Goal: Task Accomplishment & Management: Use online tool/utility

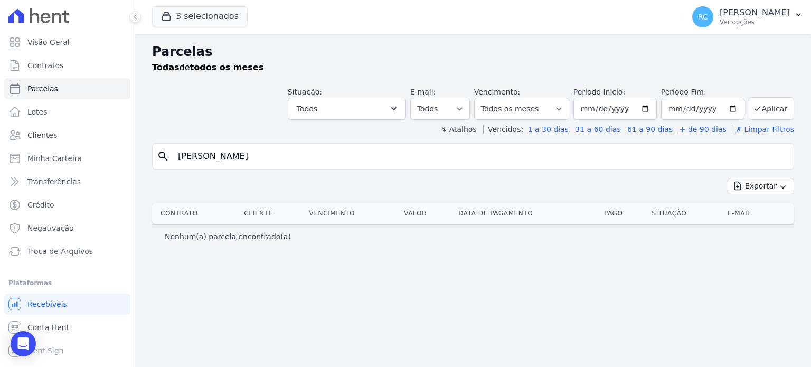
select select
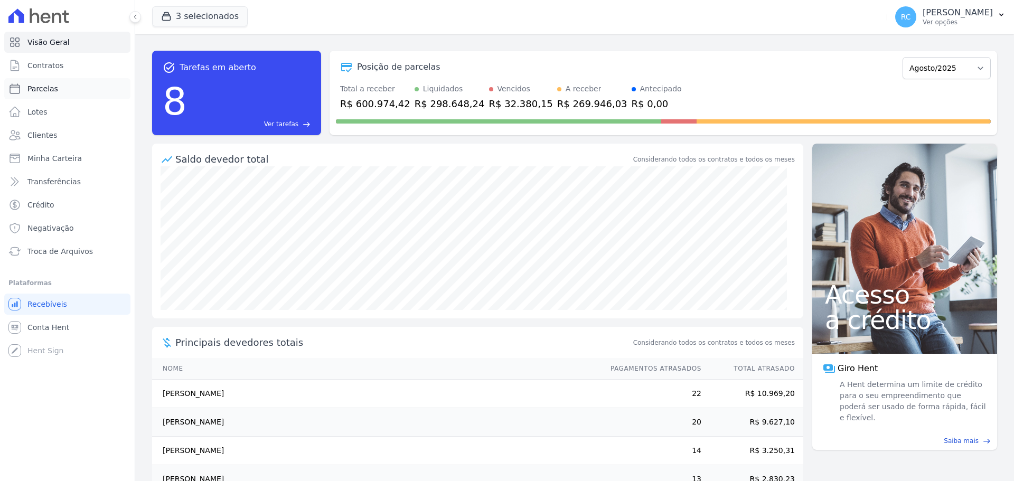
click at [48, 91] on span "Parcelas" at bounding box center [42, 88] width 31 height 11
select select
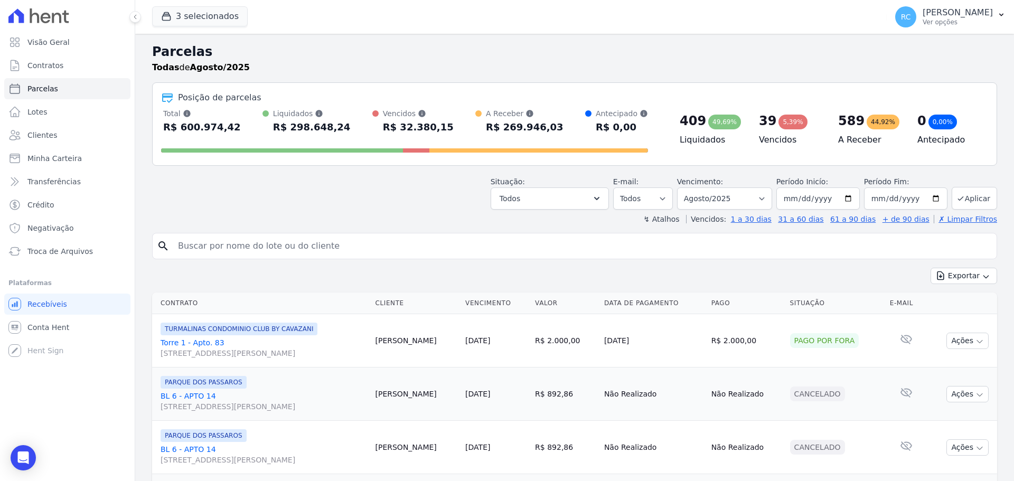
click at [261, 242] on input "search" at bounding box center [582, 246] width 821 height 21
paste input "DIEGO MIRANDA MARQUES"
type input "DIEGO MIRANDA MARQUES"
select select
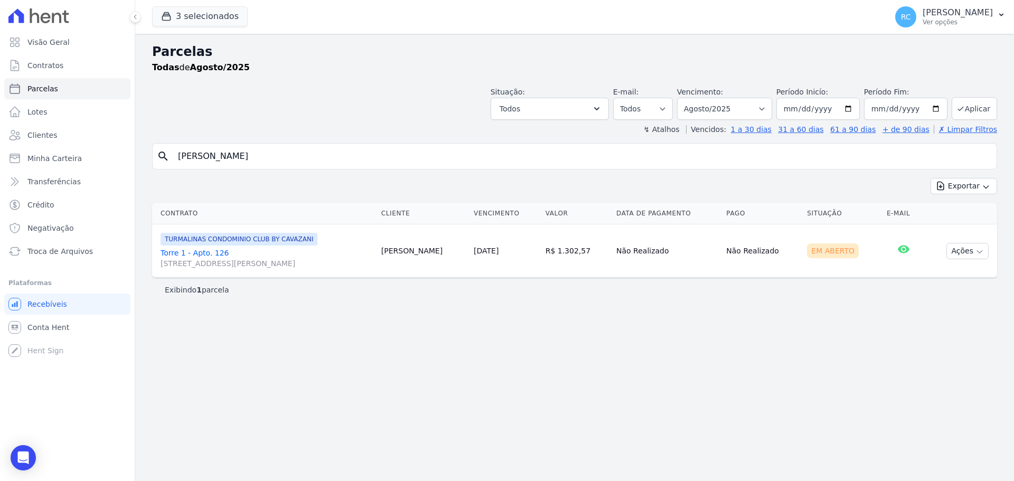
drag, startPoint x: 438, startPoint y: 252, endPoint x: 388, endPoint y: 251, distance: 50.2
click at [388, 251] on td "Diego Marques" at bounding box center [423, 250] width 92 height 53
copy td "Diego Marques"
drag, startPoint x: 295, startPoint y: 156, endPoint x: 182, endPoint y: 145, distance: 113.6
click at [135, 158] on div "Visão Geral Contratos Parcelas Lotes Clientes Minha Carteira Transferências Cré…" at bounding box center [507, 240] width 1014 height 481
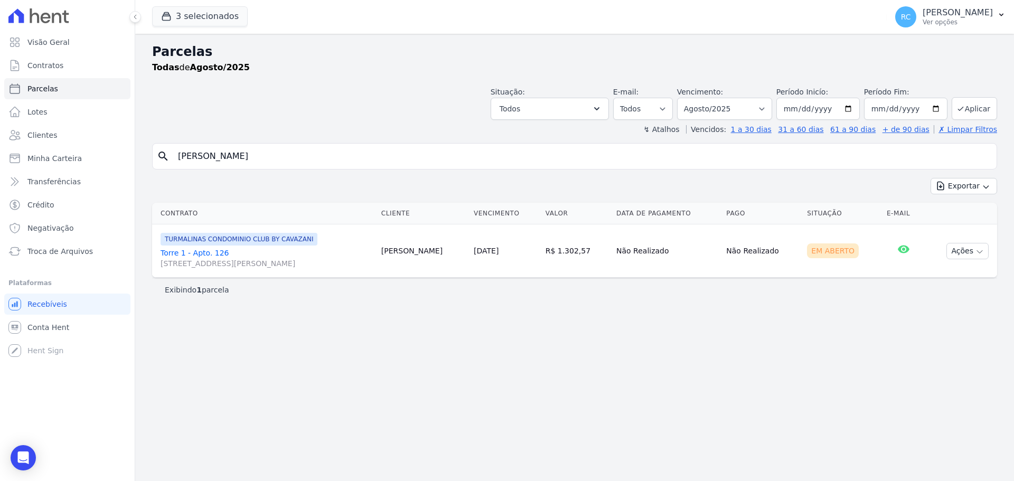
paste input "Igor Aniclesio Santos Alves"
type input "Igor Aniclesio Santos Alves"
select select
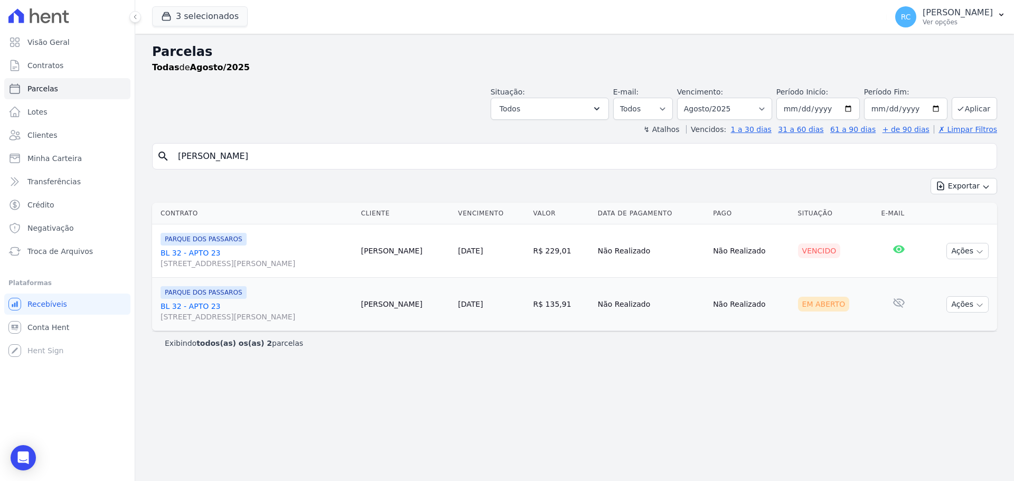
drag, startPoint x: 152, startPoint y: 255, endPoint x: 230, endPoint y: 251, distance: 77.7
click at [230, 251] on td "PARQUE DOS PASSAROS BL 32 - APTO 23 Rua Arminda de Lima, 20, SALA 01, Centro" at bounding box center [254, 250] width 205 height 53
copy link "BL 32 - APTO 23"
click at [54, 336] on link "Conta Hent" at bounding box center [67, 327] width 126 height 21
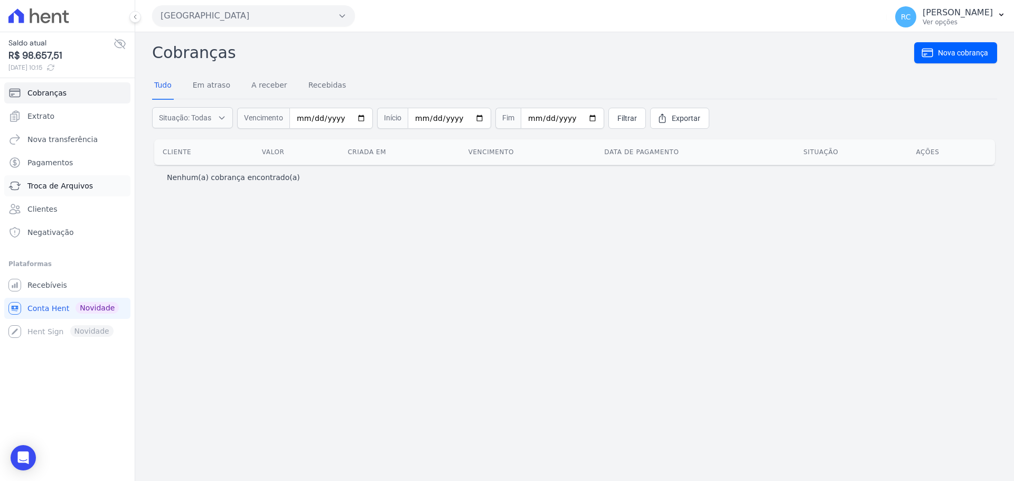
click at [82, 184] on span "Troca de Arquivos" at bounding box center [59, 186] width 65 height 11
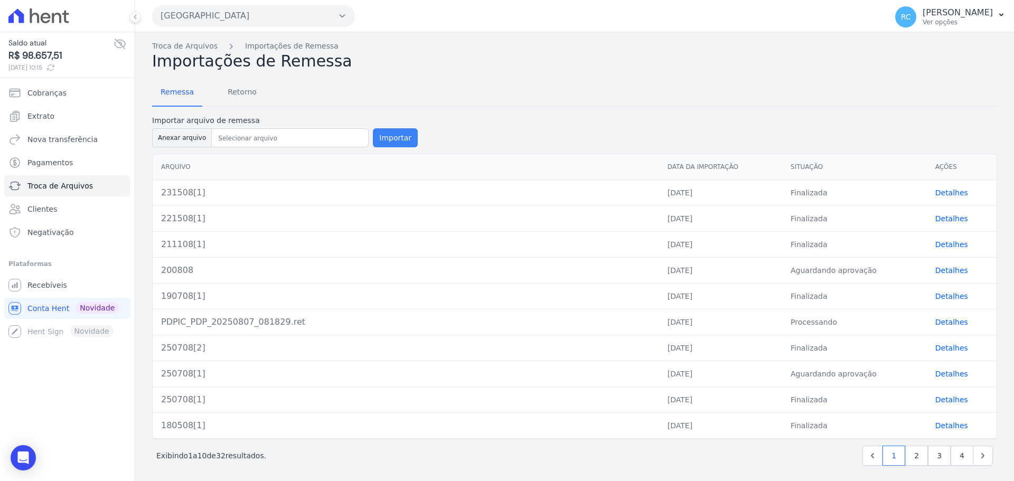
click at [398, 143] on button "Importar" at bounding box center [395, 137] width 45 height 19
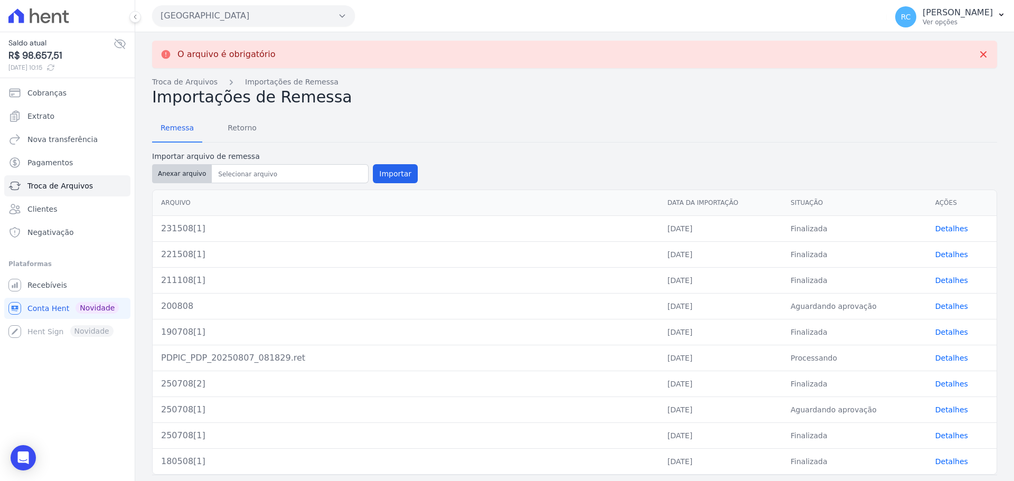
click at [164, 172] on button "Anexar arquivo" at bounding box center [182, 173] width 60 height 19
click at [180, 176] on button "Anexar arquivo" at bounding box center [182, 173] width 60 height 19
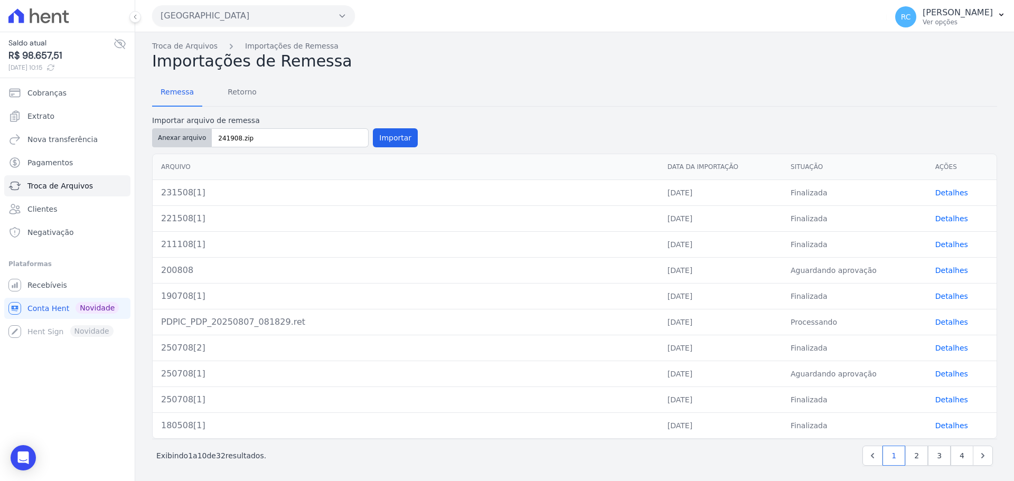
type input "241908[1]"
click at [389, 132] on button "Importar" at bounding box center [395, 137] width 45 height 19
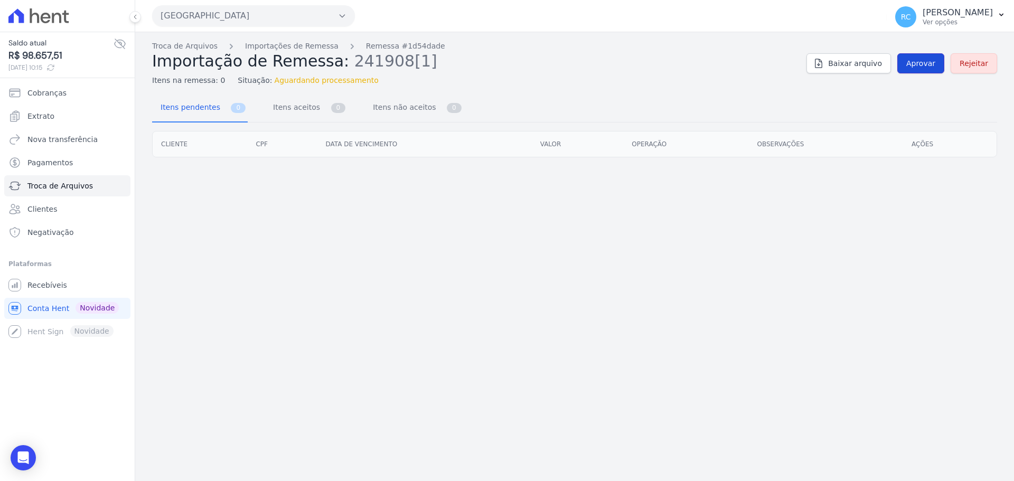
click at [915, 60] on span "Aprovar" at bounding box center [920, 63] width 29 height 11
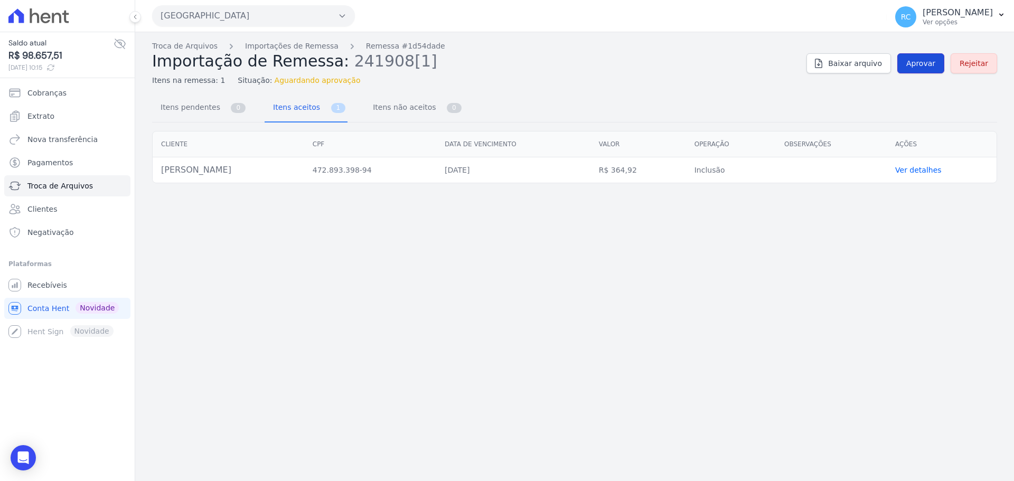
click at [915, 61] on span "Aprovar" at bounding box center [920, 63] width 29 height 11
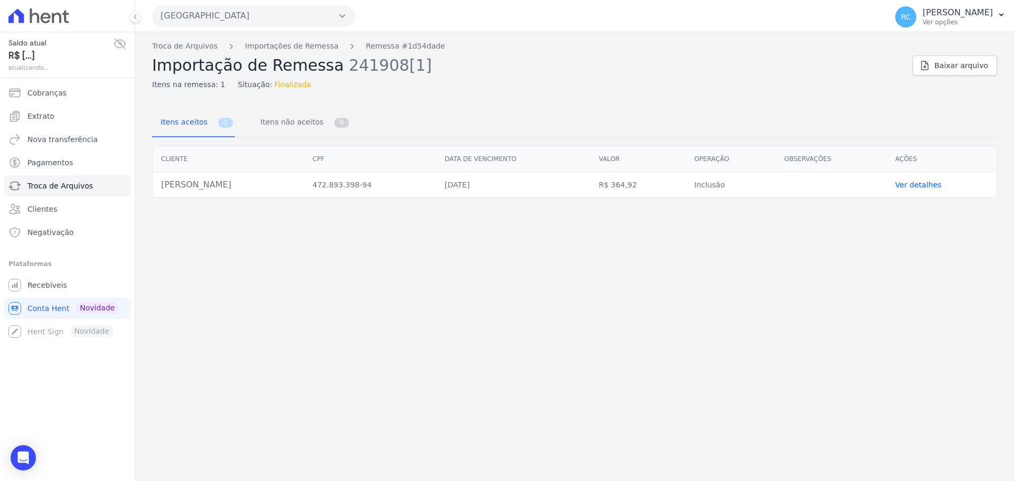
click at [229, 170] on th "Cliente" at bounding box center [229, 159] width 152 height 26
click at [218, 180] on td "Igor Aniclesio Santos Alves" at bounding box center [229, 185] width 152 height 26
copy tr "Igor Aniclesio Santos Alves"
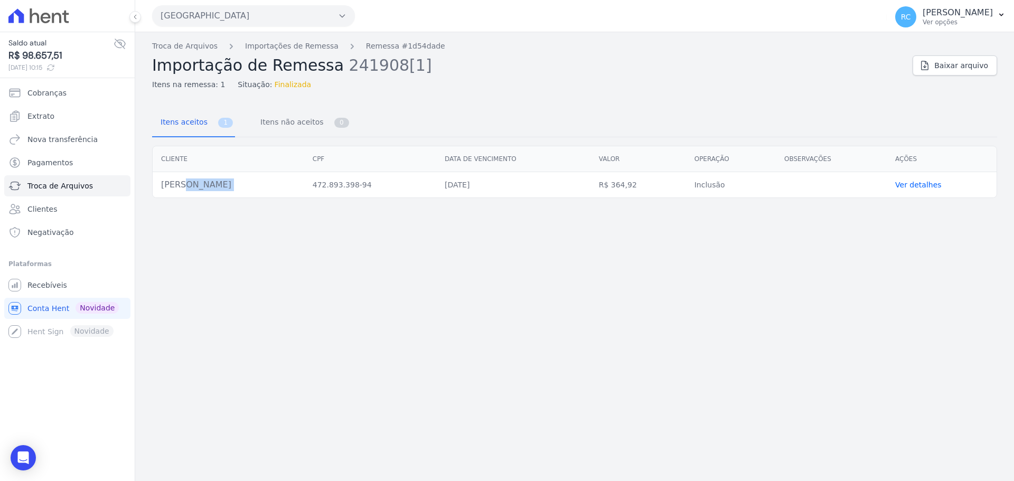
click at [240, 185] on td "Igor Aniclesio Santos Alves" at bounding box center [229, 185] width 152 height 26
drag, startPoint x: 264, startPoint y: 185, endPoint x: 153, endPoint y: 190, distance: 110.5
click at [153, 190] on td "Igor Aniclesio Santos Alves" at bounding box center [229, 185] width 152 height 26
copy td "Igor Aniclesio Santos Alves"
click at [182, 49] on link "Troca de Arquivos" at bounding box center [184, 46] width 65 height 11
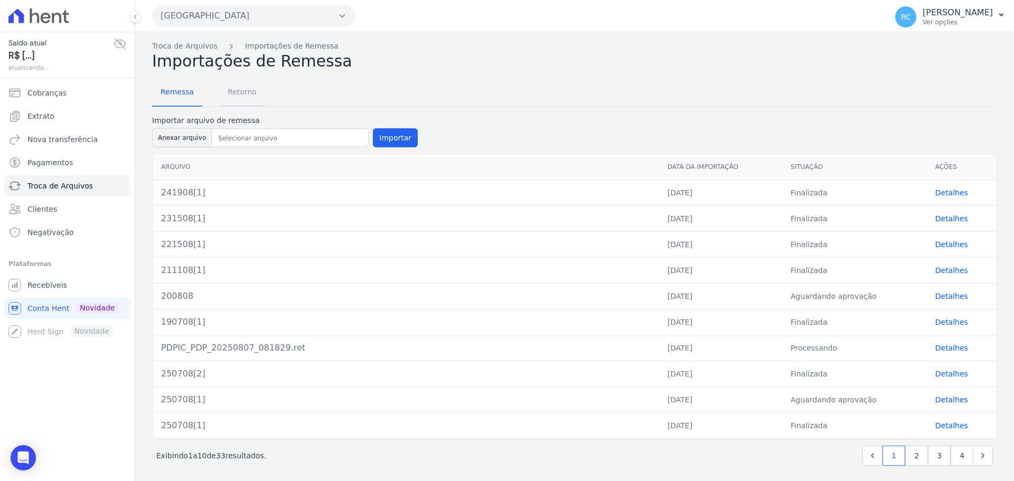
click at [242, 100] on span "Retorno" at bounding box center [242, 91] width 42 height 21
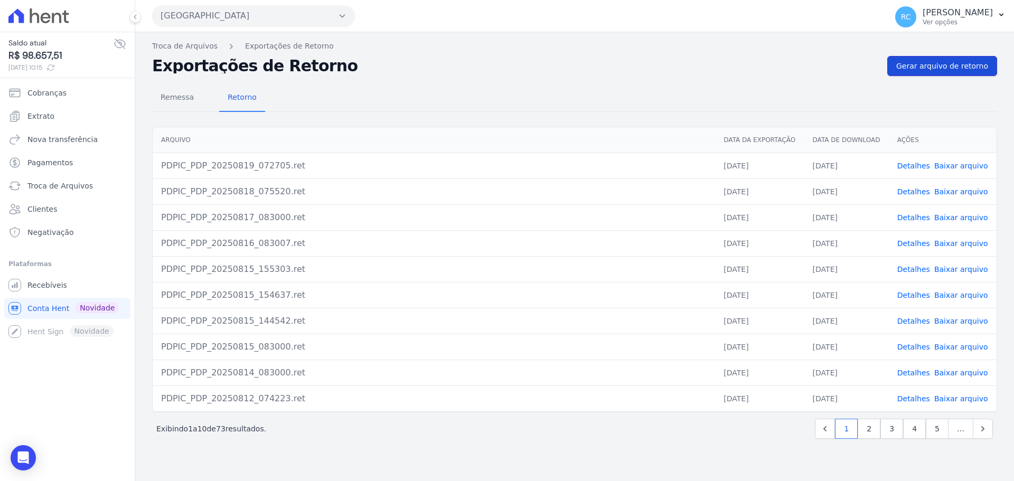
click at [951, 73] on link "Gerar arquivo de retorno" at bounding box center [942, 66] width 110 height 20
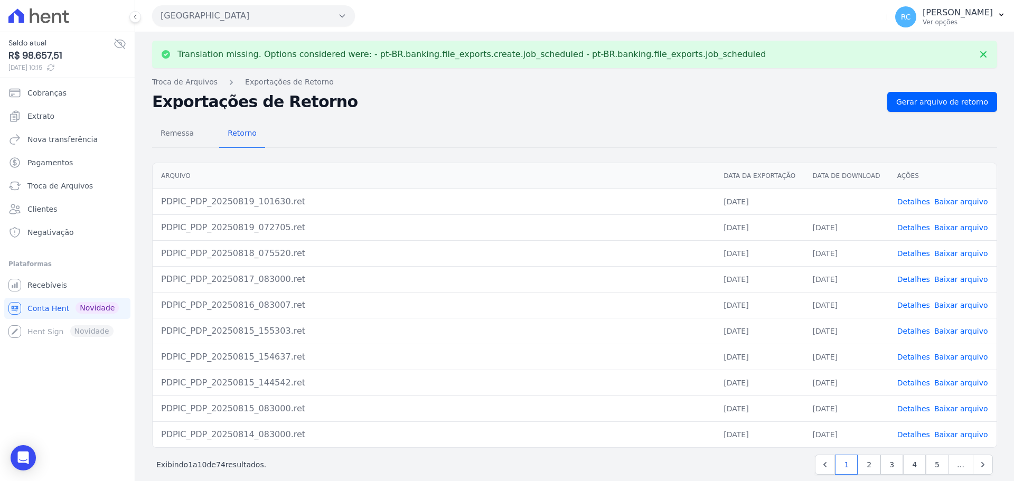
click at [949, 201] on link "Baixar arquivo" at bounding box center [961, 202] width 54 height 8
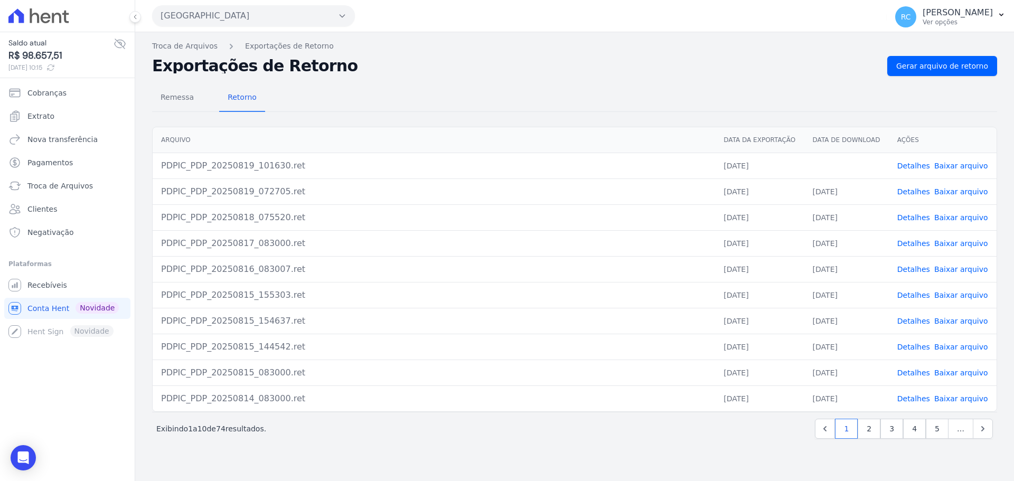
click at [363, 108] on div "Remessa Retorno" at bounding box center [574, 98] width 845 height 27
click at [603, 70] on h2 "Exportações de Retorno" at bounding box center [515, 66] width 727 height 15
click at [414, 68] on h2 "Exportações de Retorno" at bounding box center [515, 66] width 727 height 15
click at [925, 14] on p "[PERSON_NAME] [PERSON_NAME]" at bounding box center [958, 12] width 70 height 11
click at [43, 288] on span "Recebíveis" at bounding box center [47, 285] width 40 height 11
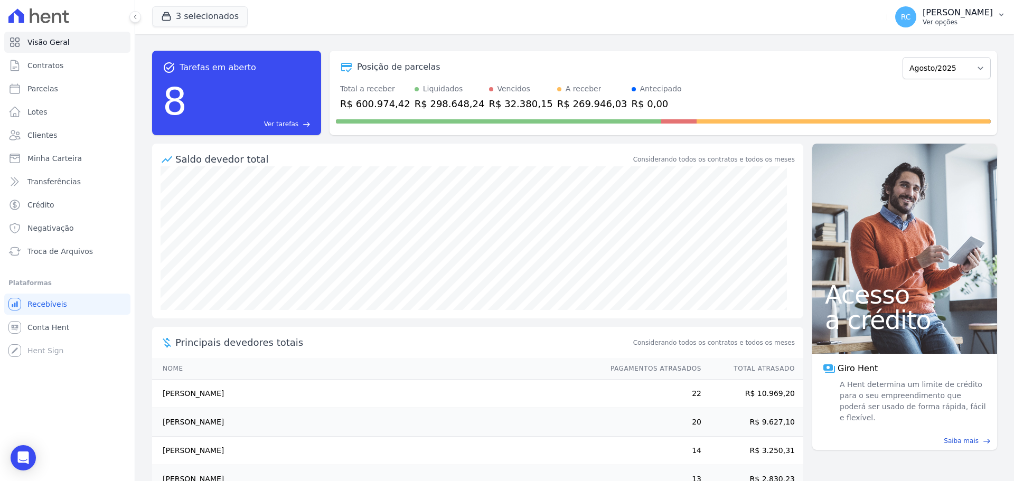
click at [962, 26] on p "Ver opções" at bounding box center [958, 22] width 70 height 8
click at [919, 54] on link "Perfil do empreendimento" at bounding box center [946, 45] width 135 height 19
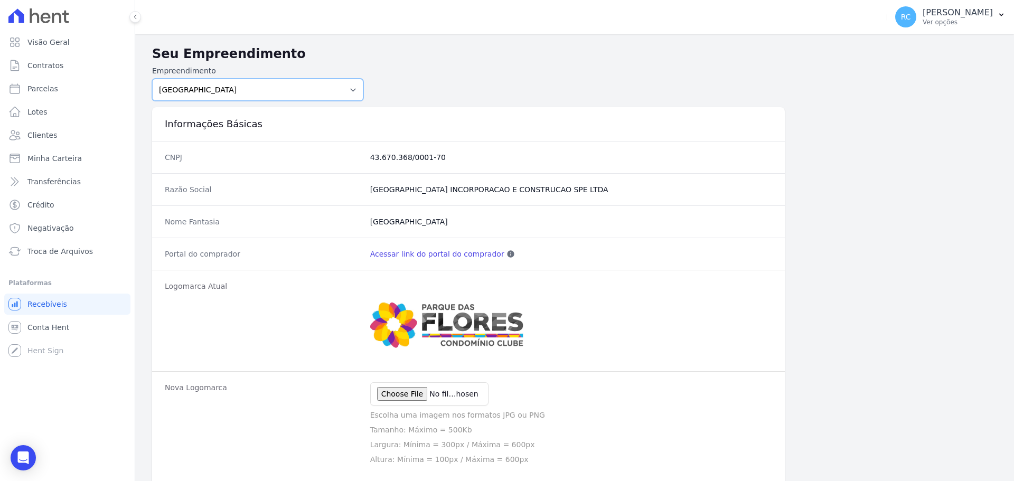
drag, startPoint x: 206, startPoint y: 91, endPoint x: 215, endPoint y: 91, distance: 9.5
click at [208, 93] on select "PARQUE DAS FLORES PARQUE DOS PASSAROS TURMALINAS CONDOMINIO CLUB BY CAVAZANI" at bounding box center [257, 90] width 211 height 22
select select "7c6dbd88-c992-4e1b-a35d-d12916fde016"
click at [152, 79] on select "PARQUE DAS FLORES PARQUE DOS PASSAROS TURMALINAS CONDOMINIO CLUB BY CAVAZANI" at bounding box center [257, 90] width 211 height 22
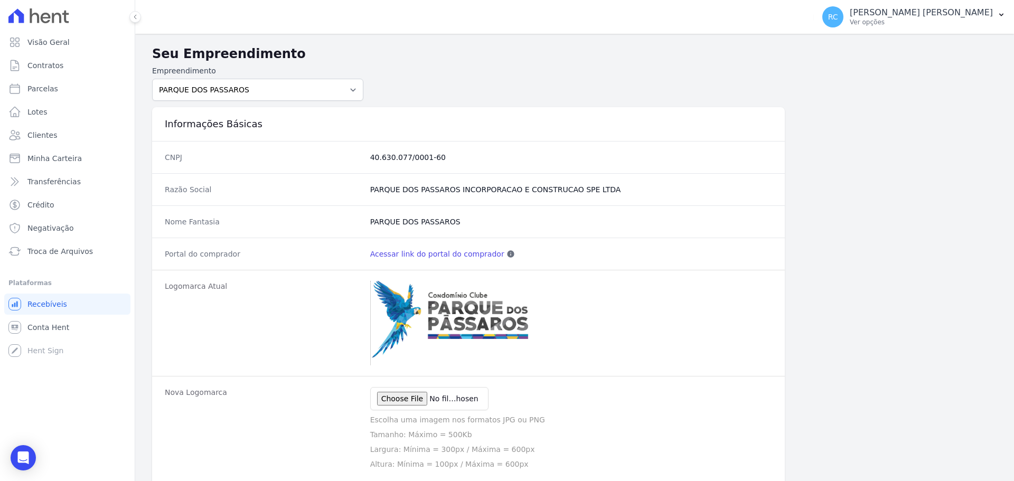
click at [429, 258] on link "Acessar link do portal do comprador" at bounding box center [437, 254] width 134 height 11
click at [68, 88] on link "Parcelas" at bounding box center [67, 88] width 126 height 21
select select
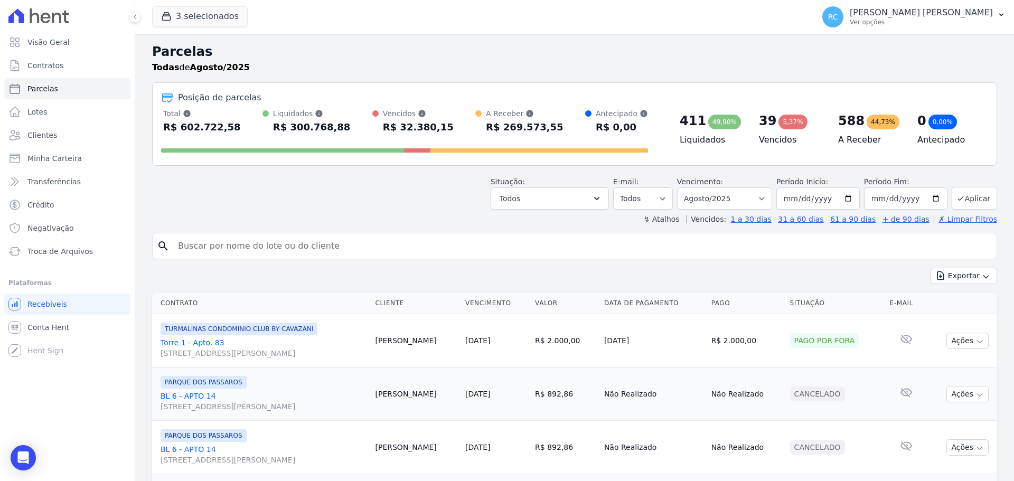
drag, startPoint x: 256, startPoint y: 239, endPoint x: 332, endPoint y: 223, distance: 77.7
click at [260, 238] on input "search" at bounding box center [582, 246] width 821 height 21
paste input "[PERSON_NAME]"
type input "[PERSON_NAME]"
select select
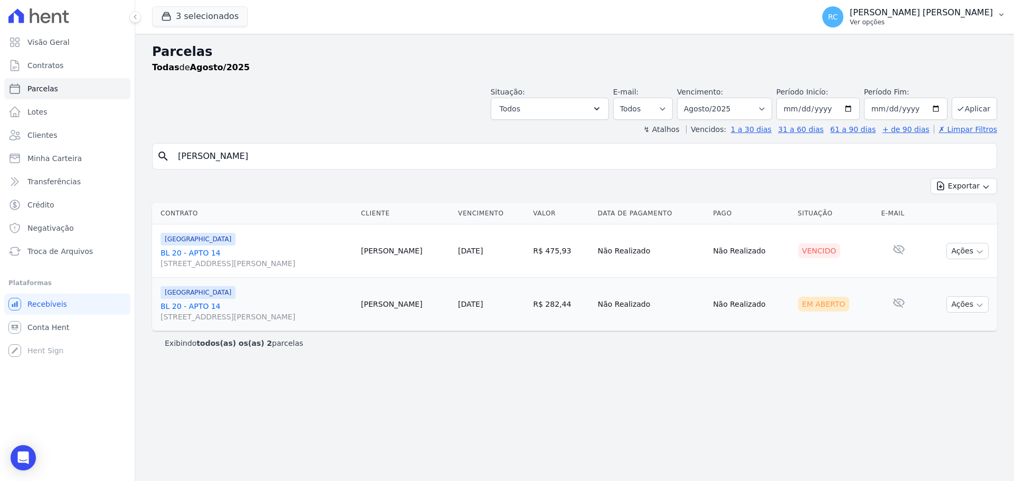
click at [998, 18] on icon "button" at bounding box center [1001, 15] width 8 height 8
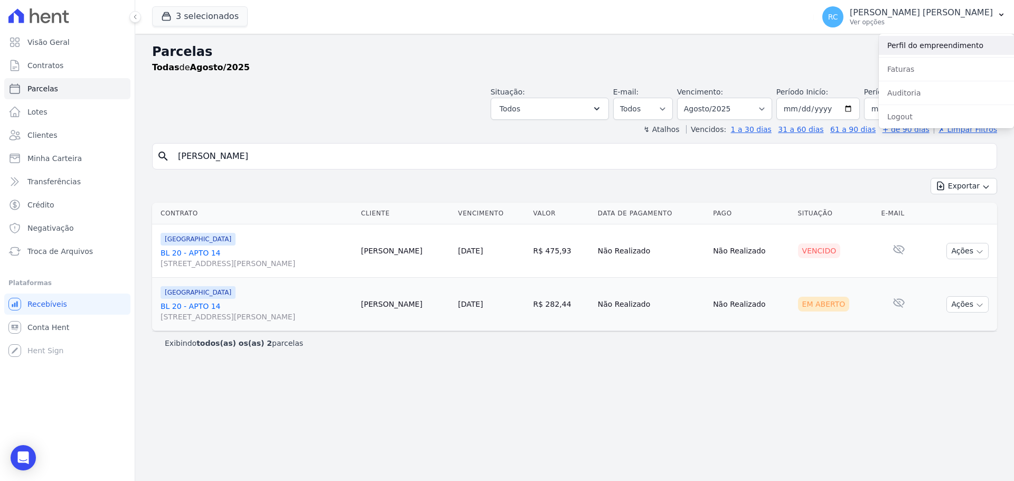
click at [940, 52] on link "Perfil do empreendimento" at bounding box center [946, 45] width 135 height 19
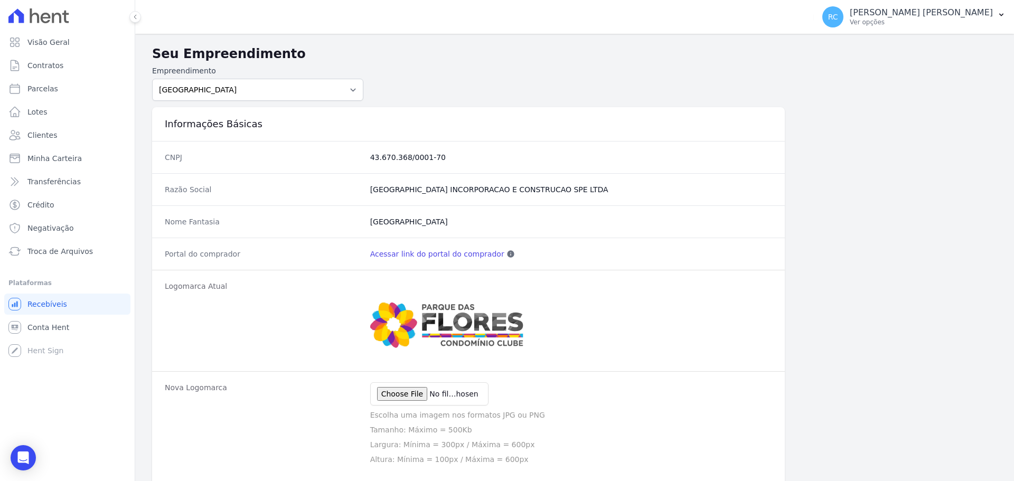
click at [447, 249] on link "Acessar link do portal do comprador" at bounding box center [437, 254] width 134 height 11
